Goal: Task Accomplishment & Management: Manage account settings

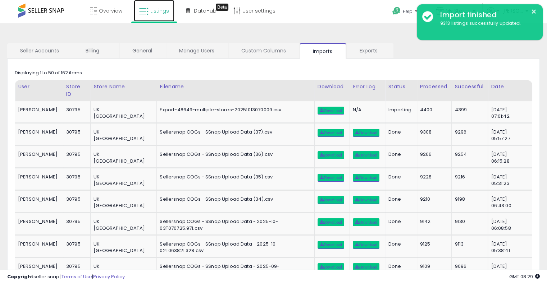
click at [154, 10] on span "Listings" at bounding box center [159, 10] width 19 height 7
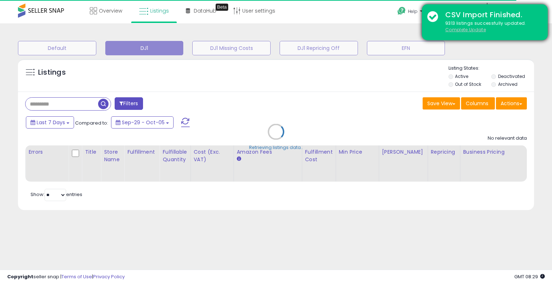
click at [458, 29] on u "Complete Update" at bounding box center [465, 30] width 41 height 6
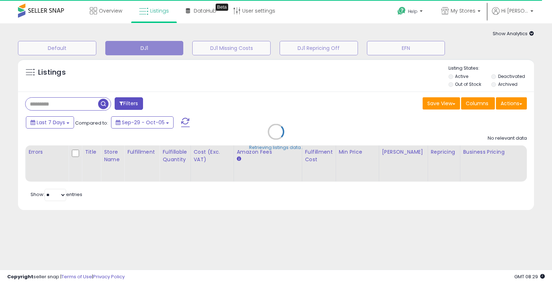
select select "**"
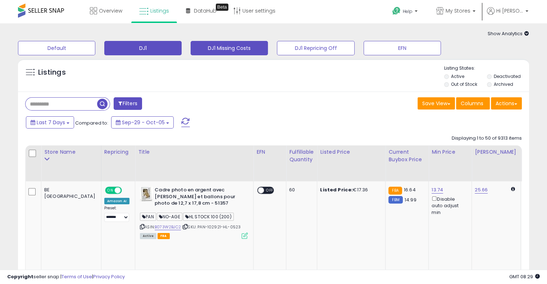
click at [240, 52] on button "DJ1 Missing Costs" at bounding box center [229, 48] width 77 height 14
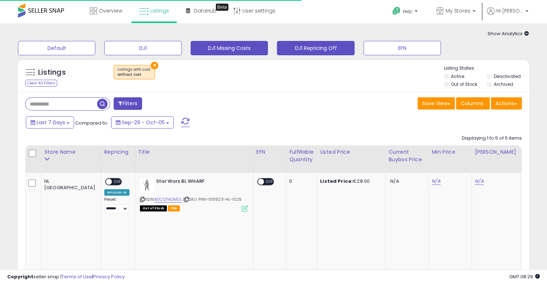
click at [325, 50] on button "DJ1 Repricing Off" at bounding box center [315, 48] width 77 height 14
click at [230, 52] on button "DJ1 Missing Costs" at bounding box center [229, 48] width 77 height 14
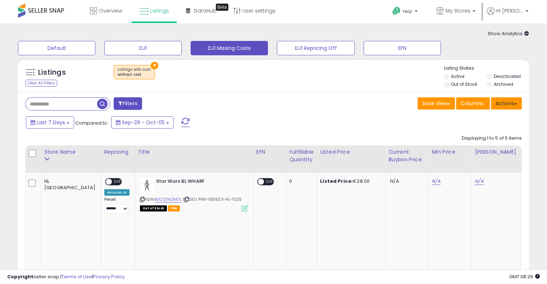
click at [518, 102] on button "Actions" at bounding box center [506, 103] width 31 height 12
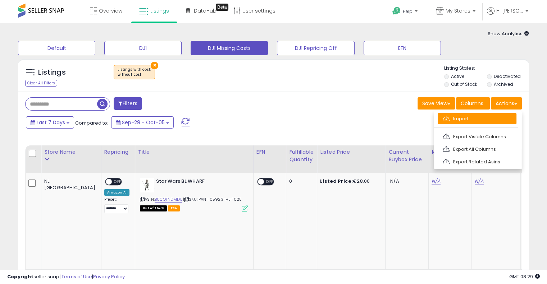
click at [504, 115] on link "Import" at bounding box center [477, 118] width 79 height 11
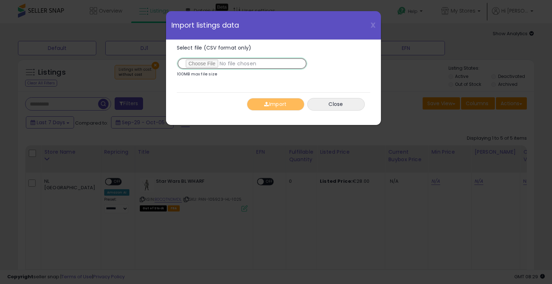
click at [208, 64] on input "Select file (CSV format only)" at bounding box center [242, 64] width 131 height 12
type input "**********"
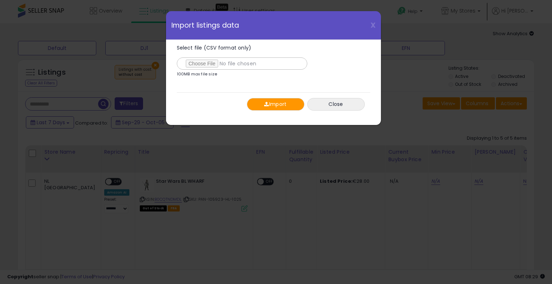
click at [285, 105] on button "Import" at bounding box center [276, 104] width 58 height 13
